Goal: Information Seeking & Learning: Learn about a topic

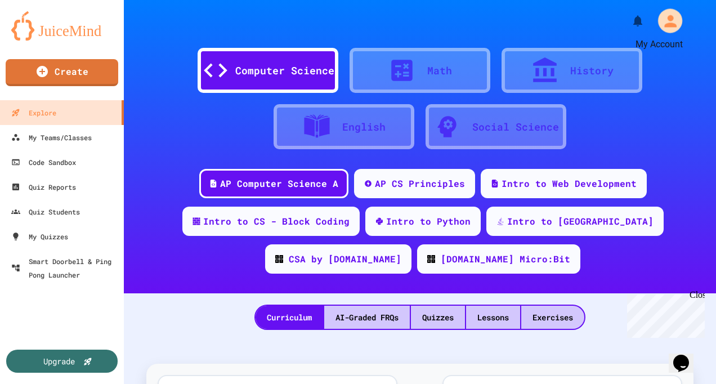
click at [662, 12] on icon "My Account" at bounding box center [670, 21] width 18 height 18
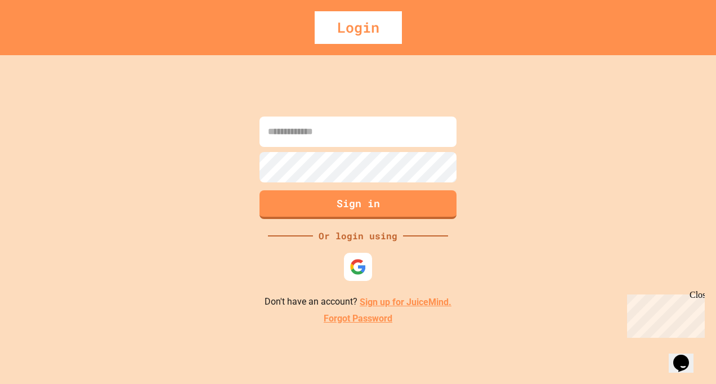
click at [382, 131] on input at bounding box center [357, 131] width 197 height 30
paste input "**********"
type input "**********"
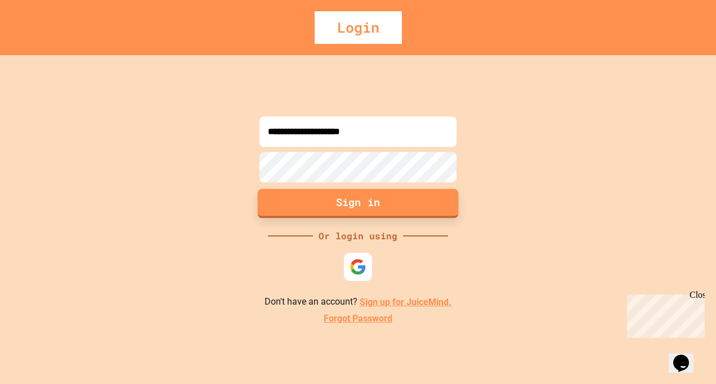
click at [384, 199] on button "Sign in" at bounding box center [358, 203] width 201 height 29
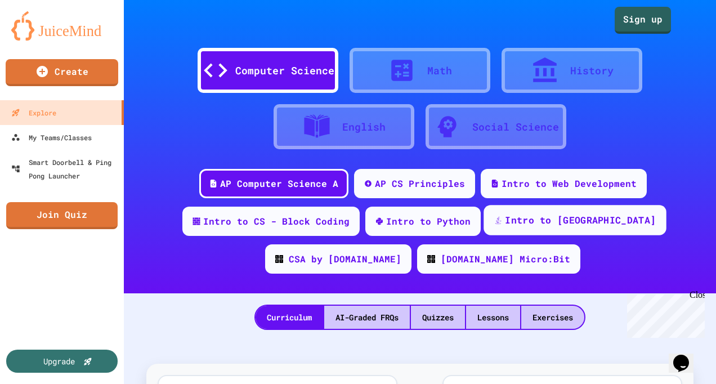
click at [508, 223] on div "Intro to [GEOGRAPHIC_DATA]" at bounding box center [580, 220] width 151 height 14
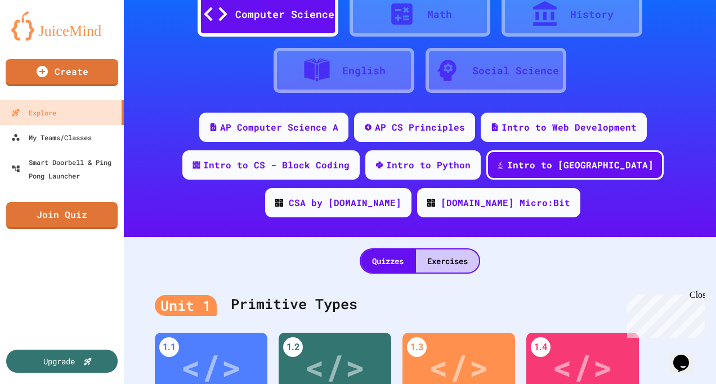
scroll to position [113, 0]
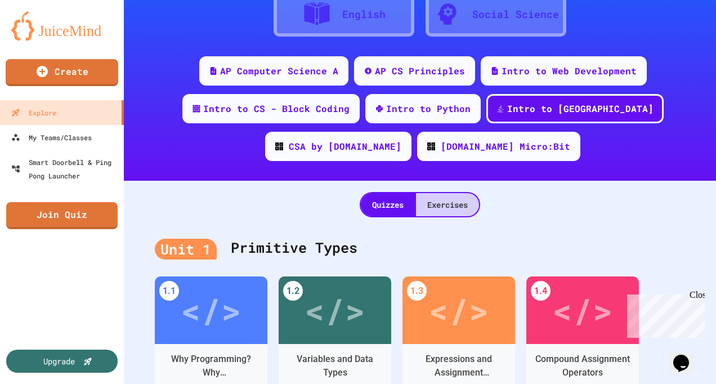
click at [448, 203] on div "Exercises" at bounding box center [447, 204] width 63 height 23
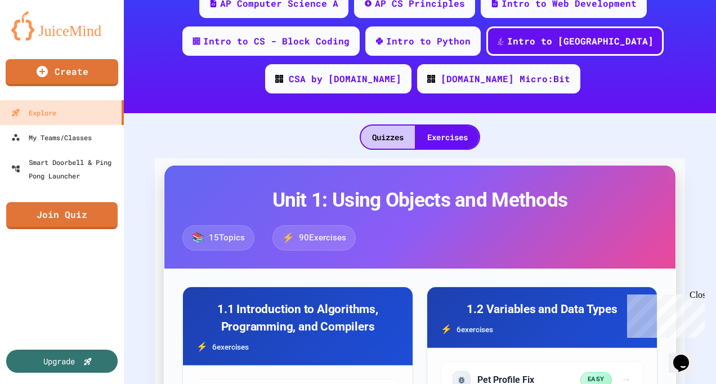
scroll to position [293, 0]
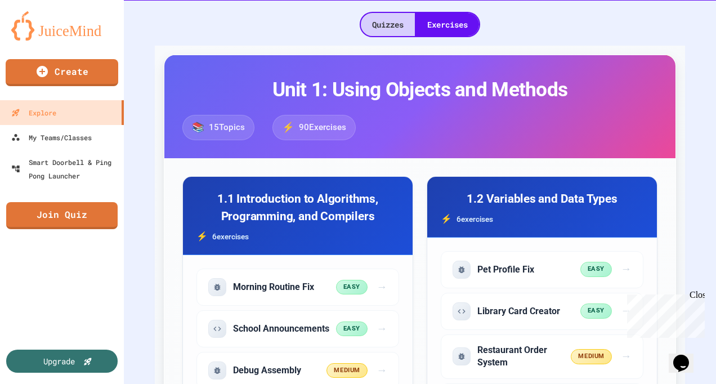
click at [384, 24] on div "Quizzes" at bounding box center [388, 24] width 54 height 23
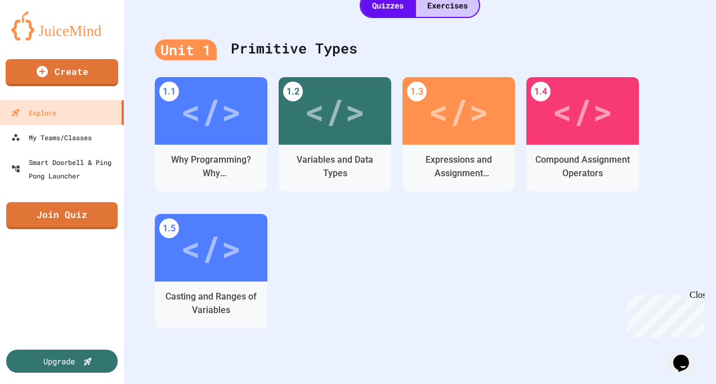
scroll to position [30, 0]
